Goal: Transaction & Acquisition: Purchase product/service

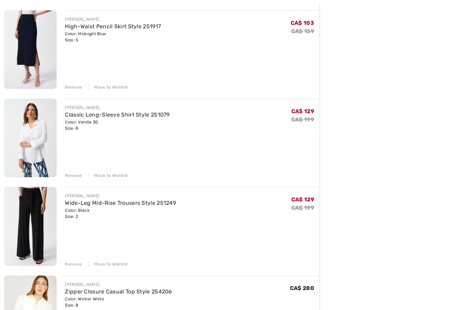
scroll to position [371, 0]
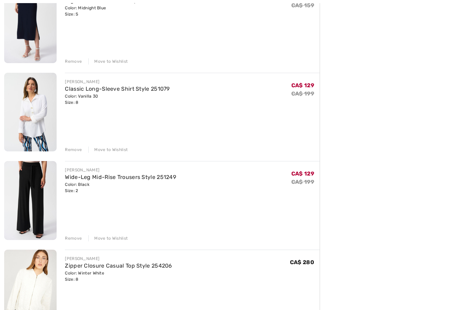
click at [73, 152] on div "Remove" at bounding box center [73, 150] width 17 height 6
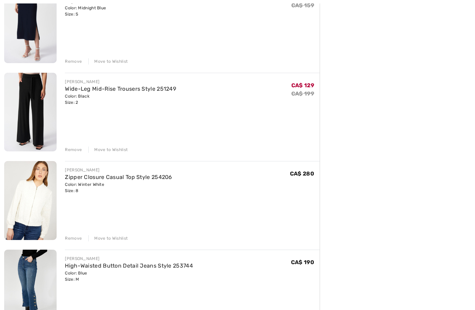
click at [73, 151] on div "Remove" at bounding box center [73, 150] width 17 height 6
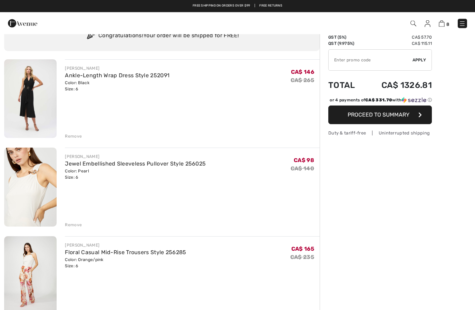
scroll to position [0, 0]
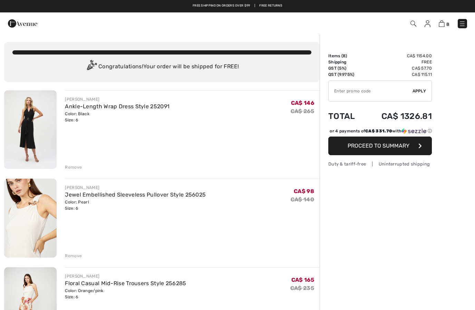
click at [410, 23] on img at bounding box center [413, 24] width 6 height 6
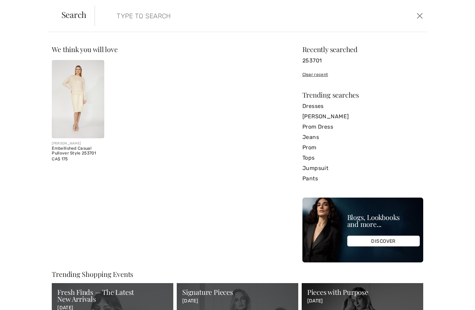
click at [145, 21] on input "search" at bounding box center [224, 16] width 227 height 21
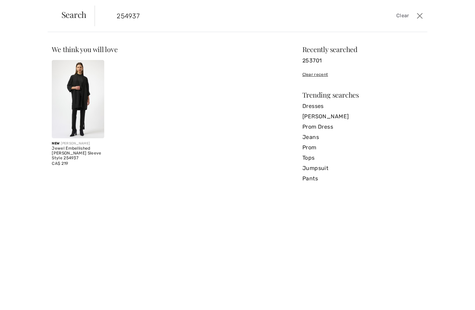
type input "254937"
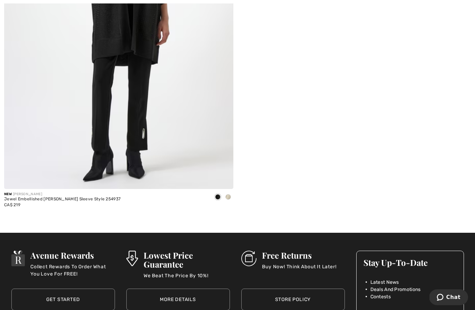
scroll to position [229, 0]
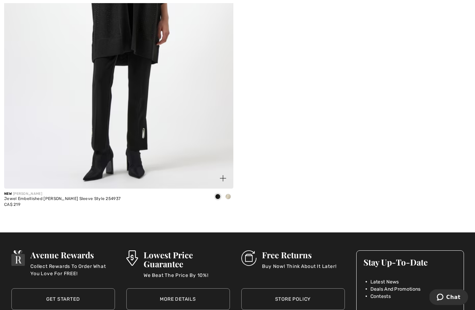
click at [229, 197] on span at bounding box center [228, 197] width 6 height 6
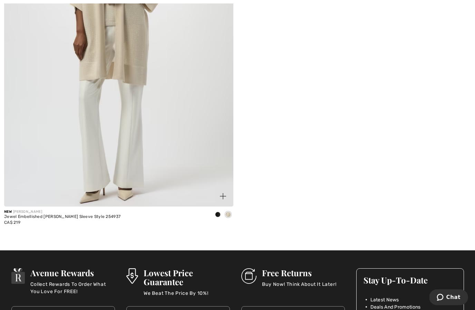
scroll to position [215, 0]
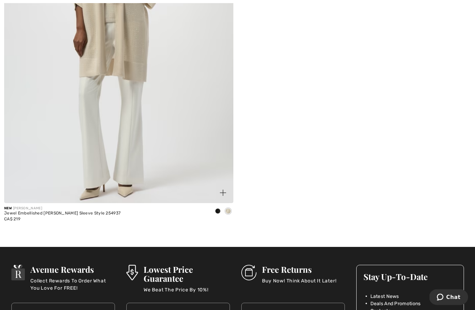
click at [36, 220] on div "CA$ 219" at bounding box center [62, 219] width 116 height 6
click at [26, 211] on div "Jewel Embellished Kimono Sleeve Style 254937" at bounding box center [62, 213] width 116 height 5
click at [23, 216] on div "CA$ 219" at bounding box center [62, 219] width 116 height 6
click at [72, 110] on img at bounding box center [118, 32] width 229 height 344
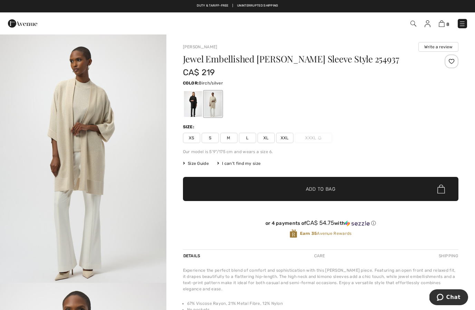
click at [412, 23] on img at bounding box center [413, 24] width 6 height 6
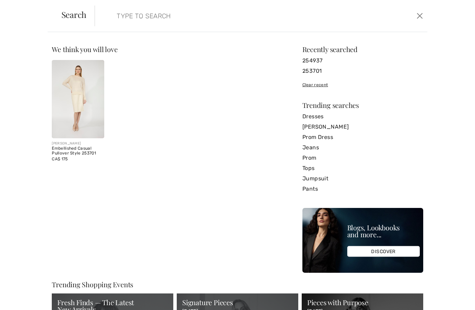
click at [147, 12] on input "search" at bounding box center [224, 16] width 227 height 21
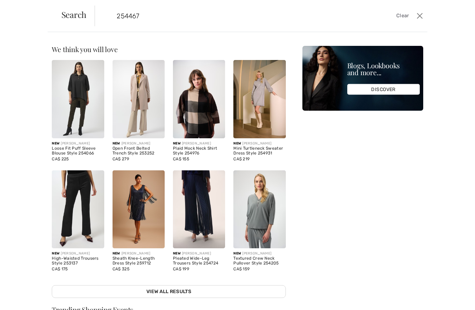
type input "254467"
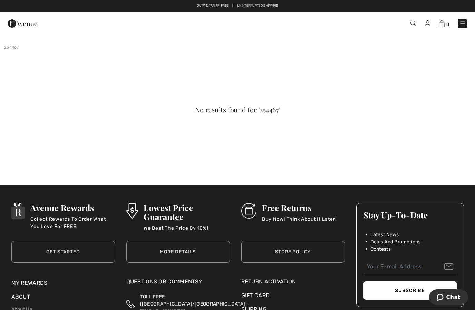
click at [24, 24] on img at bounding box center [22, 24] width 29 height 14
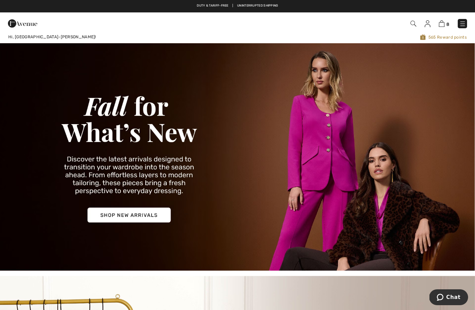
click at [456, 23] on span "8" at bounding box center [335, 23] width 263 height 9
click at [459, 21] on img at bounding box center [462, 23] width 7 height 7
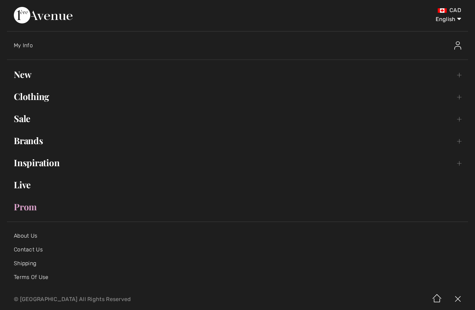
click at [445, 18] on select "English Français" at bounding box center [443, 18] width 36 height 21
select select "/fr/"
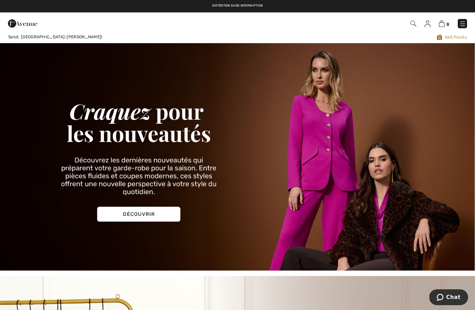
click at [414, 19] on span "8" at bounding box center [335, 23] width 263 height 9
click at [413, 25] on img at bounding box center [413, 24] width 6 height 6
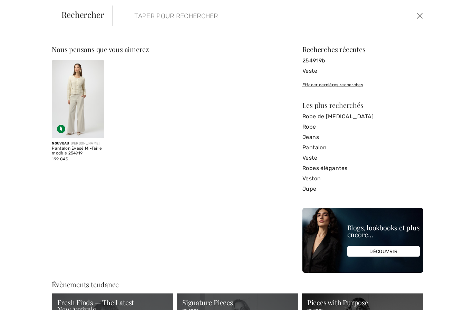
click at [151, 24] on input "search" at bounding box center [236, 16] width 214 height 21
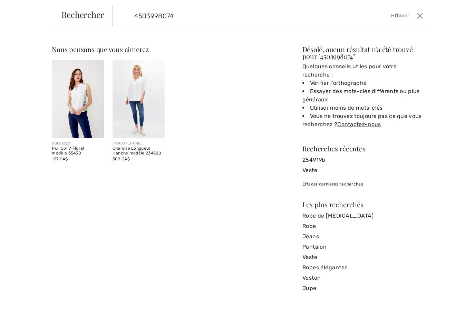
type input "4503998074"
click at [421, 17] on button "Ferme" at bounding box center [419, 15] width 10 height 11
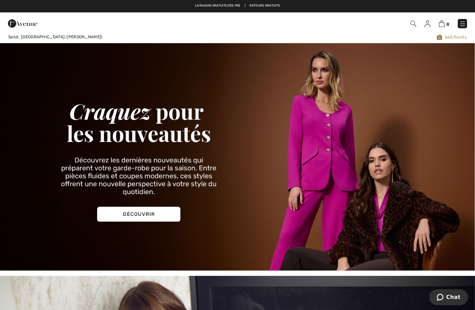
click at [464, 22] on img at bounding box center [462, 23] width 7 height 7
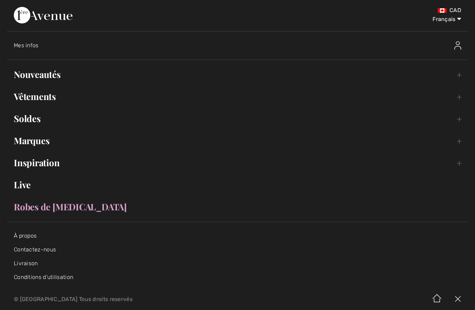
click at [31, 148] on link "Marques Open submenu" at bounding box center [237, 140] width 461 height 15
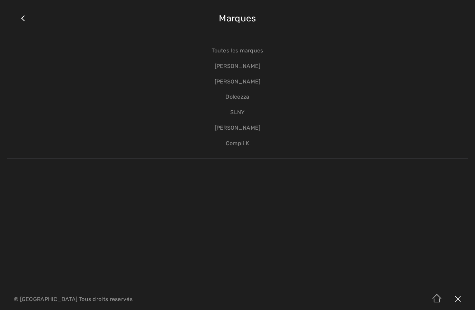
click at [236, 80] on link "[PERSON_NAME]" at bounding box center [237, 82] width 446 height 16
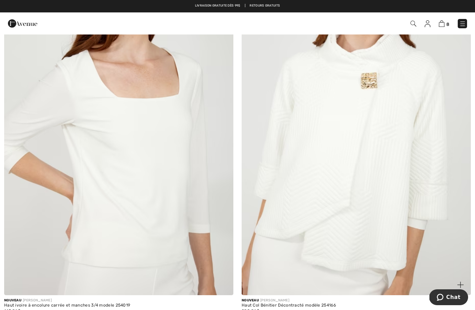
scroll to position [4060, 0]
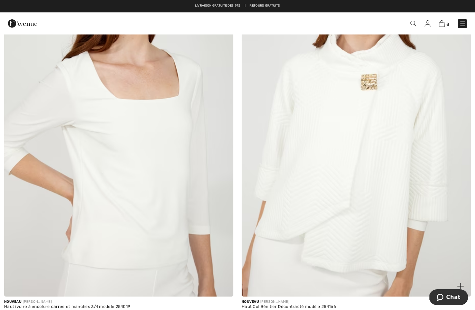
click at [311, 179] on img at bounding box center [355, 125] width 229 height 344
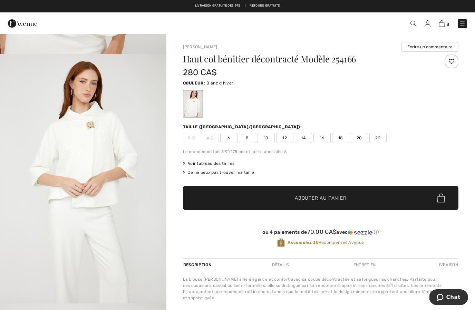
scroll to position [230, 0]
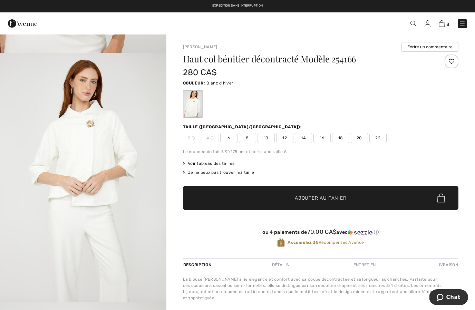
click at [232, 140] on span "6" at bounding box center [228, 138] width 17 height 10
click at [256, 200] on span "✔ Ajouté au panier Ajouter au panier" at bounding box center [320, 198] width 275 height 24
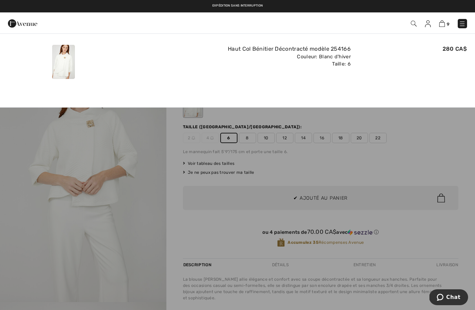
scroll to position [0, 0]
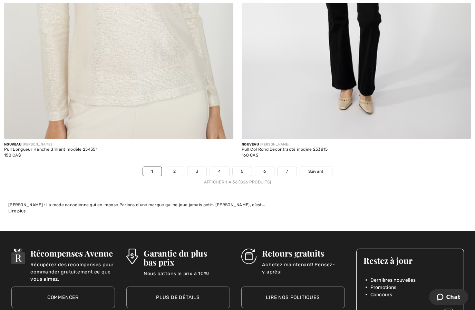
scroll to position [6884, 0]
click at [172, 170] on link "2" at bounding box center [174, 171] width 19 height 9
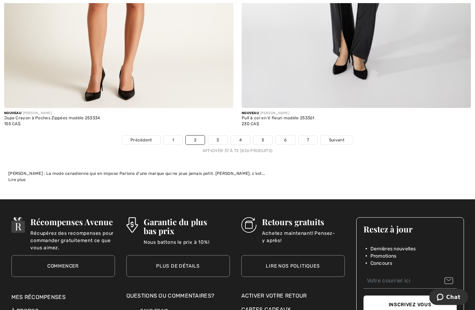
scroll to position [6916, 0]
click at [216, 136] on link "3" at bounding box center [217, 140] width 19 height 9
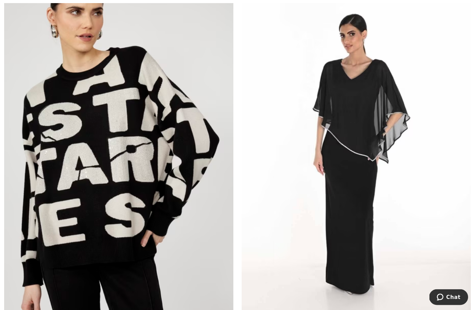
scroll to position [992, 0]
